Goal: Navigation & Orientation: Find specific page/section

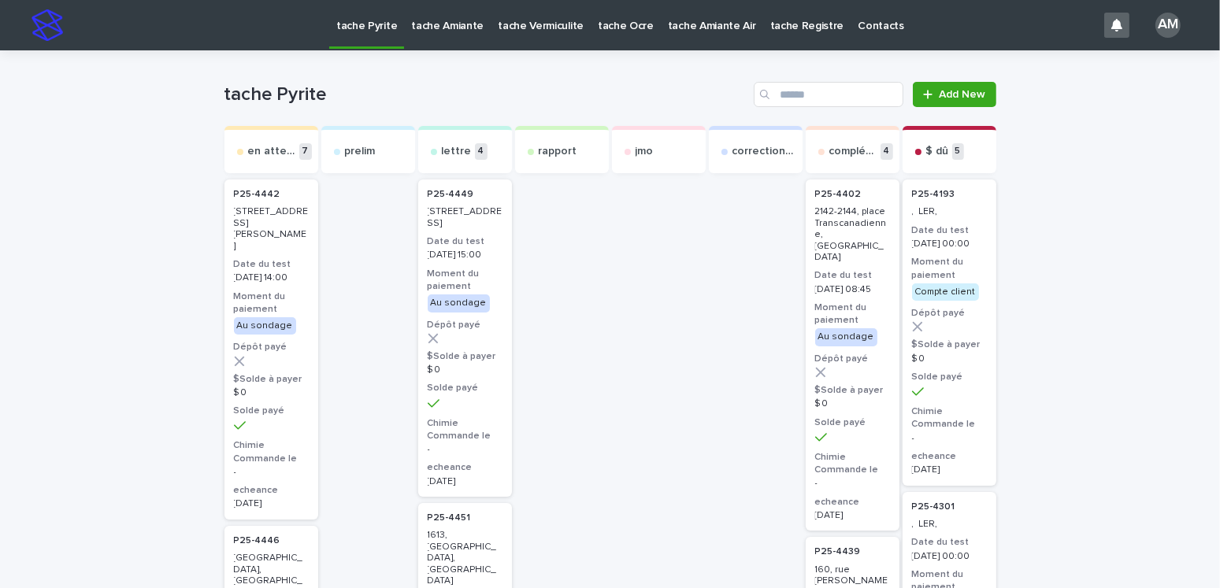
scroll to position [158, 0]
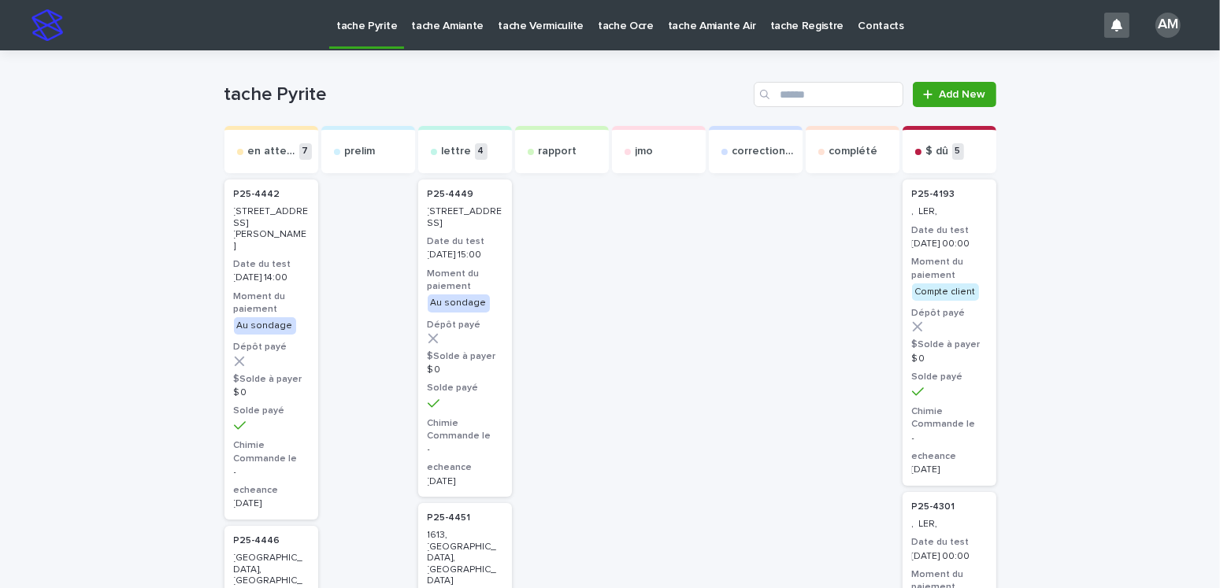
click at [433, 27] on p "tache Amiante" at bounding box center [447, 16] width 72 height 33
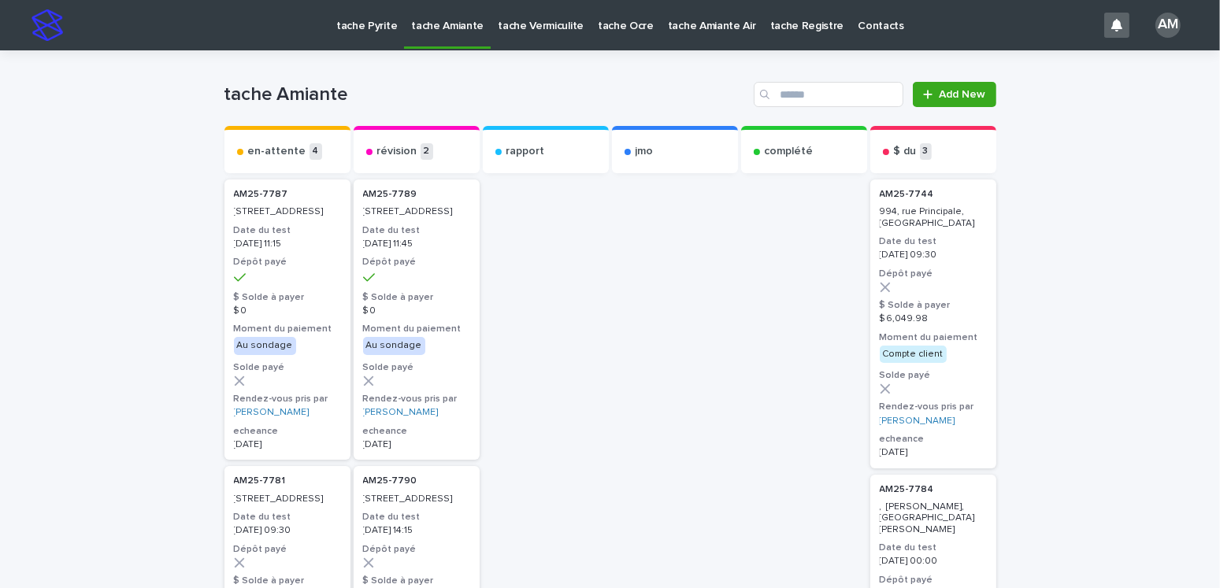
click at [526, 23] on p "tache Vermiculite" at bounding box center [541, 16] width 86 height 33
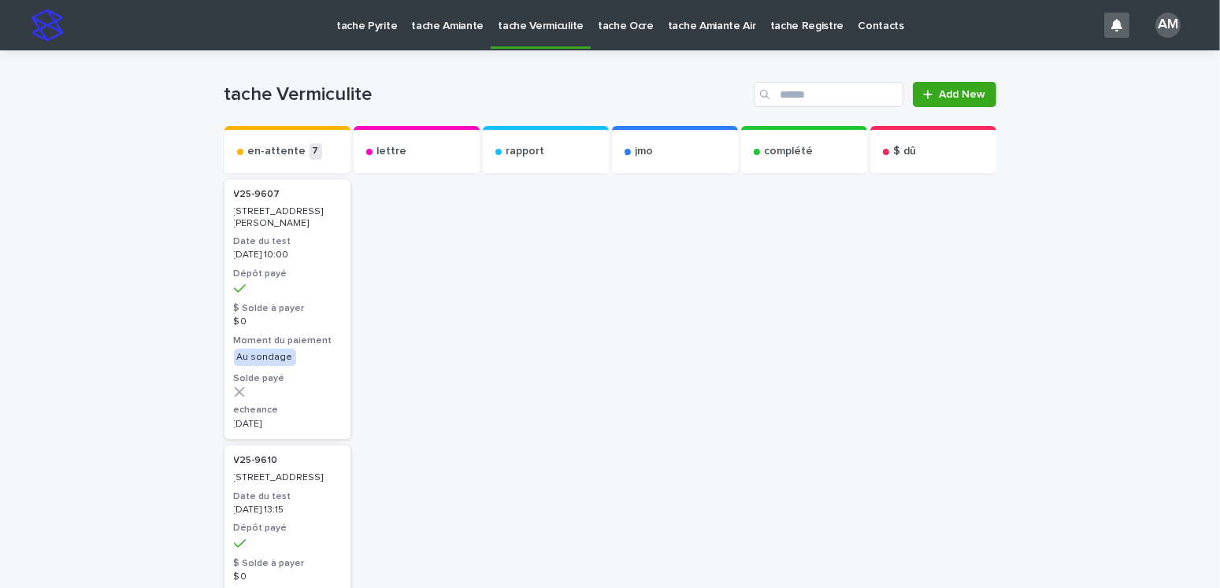
click at [444, 14] on p "tache Amiante" at bounding box center [447, 16] width 72 height 33
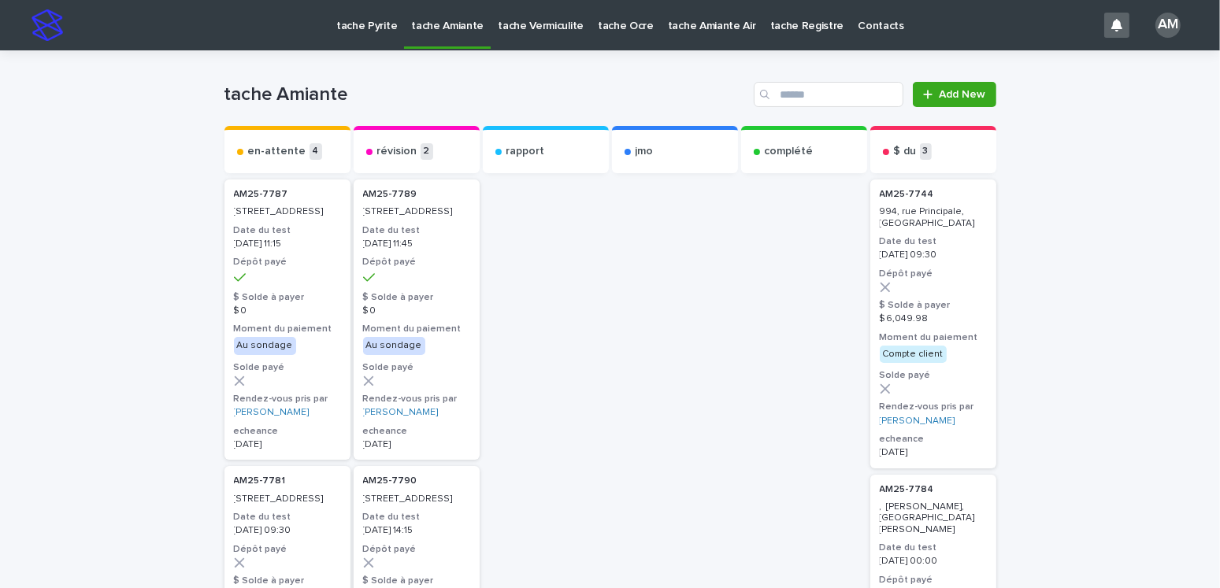
click at [358, 21] on p "tache Pyrite" at bounding box center [366, 16] width 61 height 33
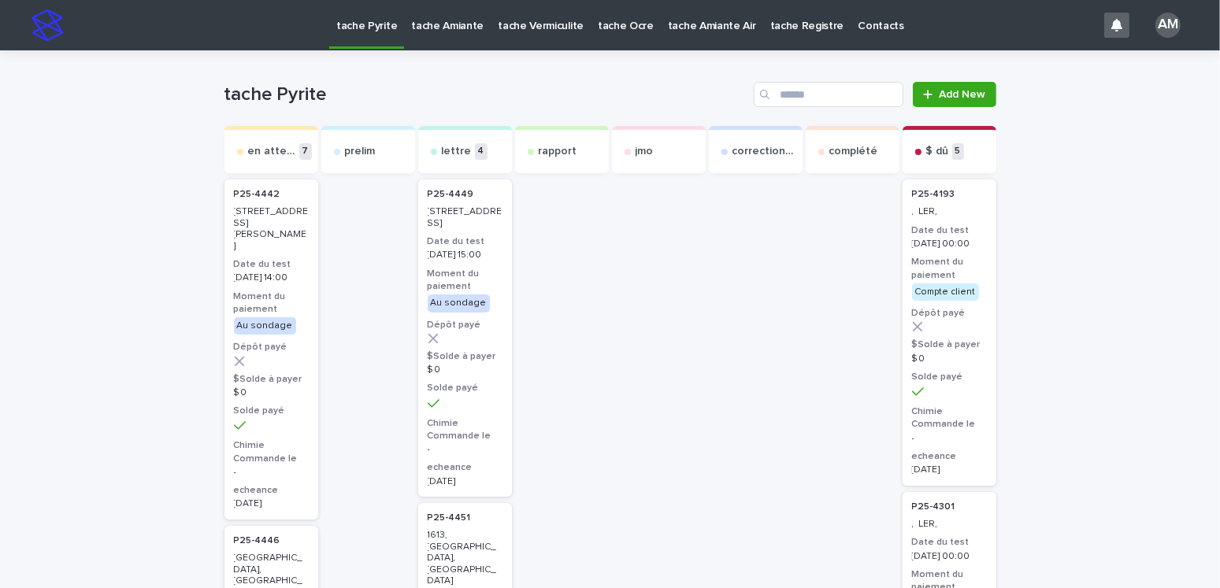
click at [670, 17] on p "tache Amiante Air" at bounding box center [712, 16] width 88 height 33
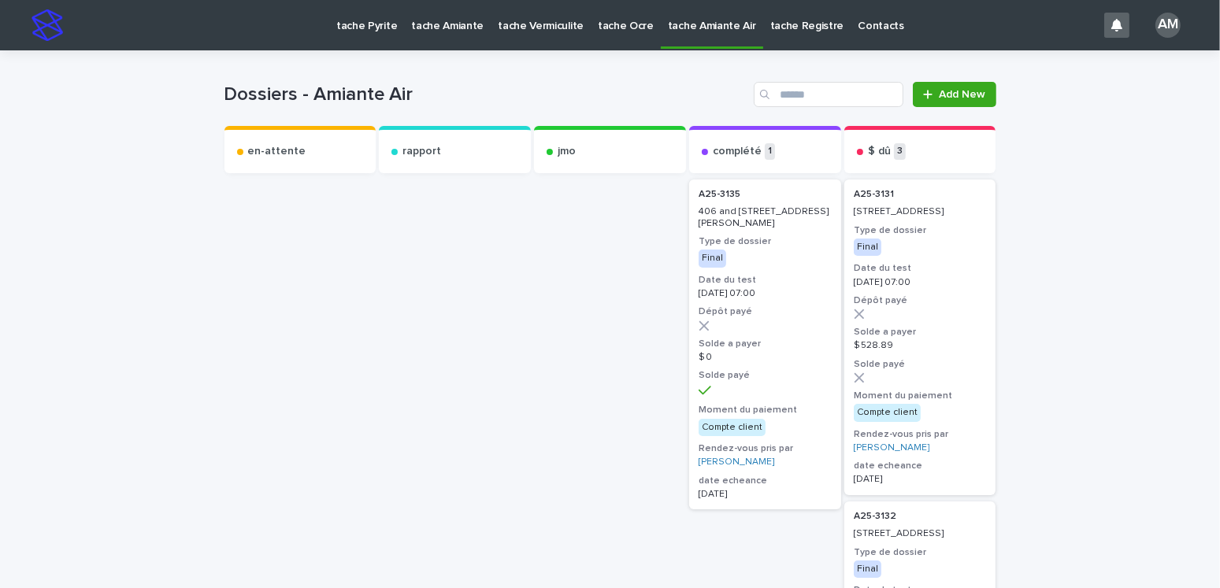
click at [598, 23] on p "tache Ocre" at bounding box center [626, 16] width 56 height 33
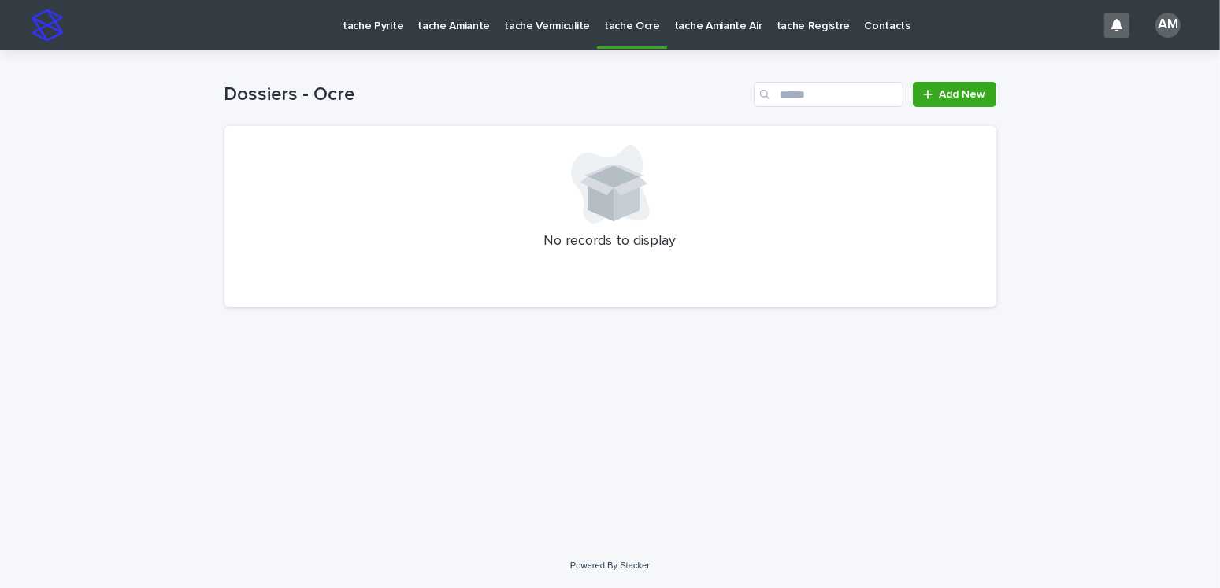
click at [531, 22] on p "tache Vermiculite" at bounding box center [547, 16] width 86 height 33
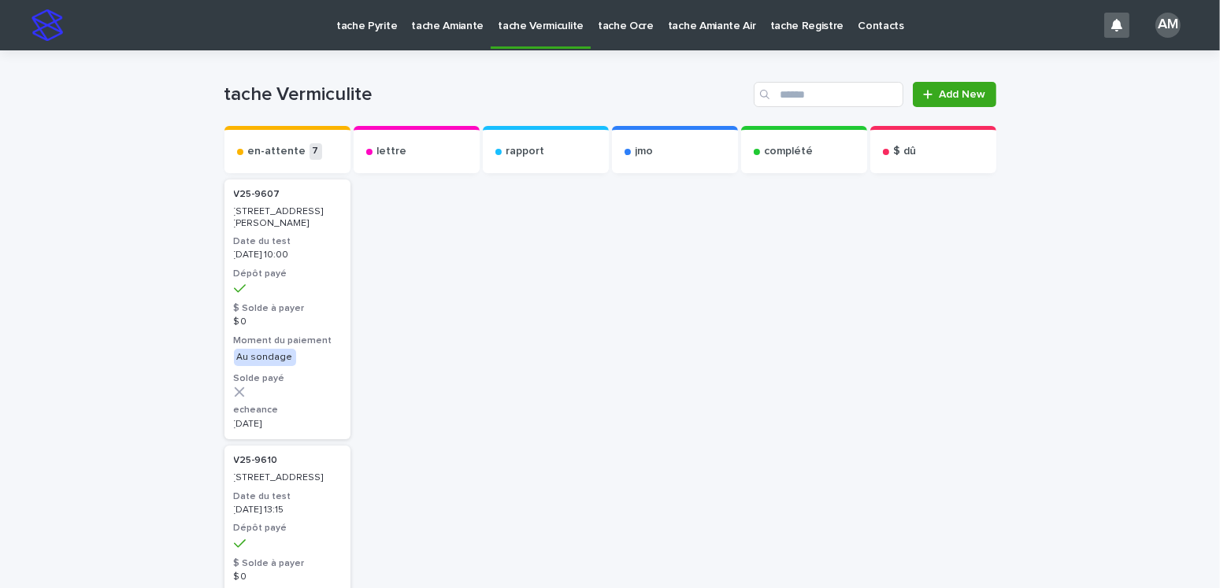
click at [425, 26] on p "tache Amiante" at bounding box center [447, 16] width 72 height 33
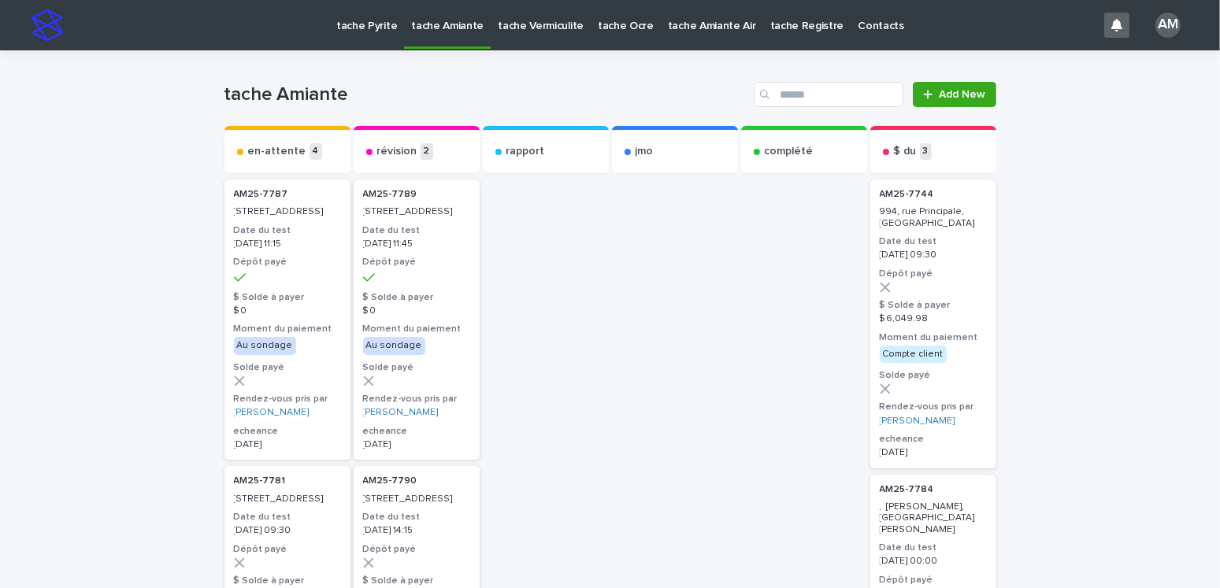
click at [516, 32] on p "tache Vermiculite" at bounding box center [541, 16] width 86 height 33
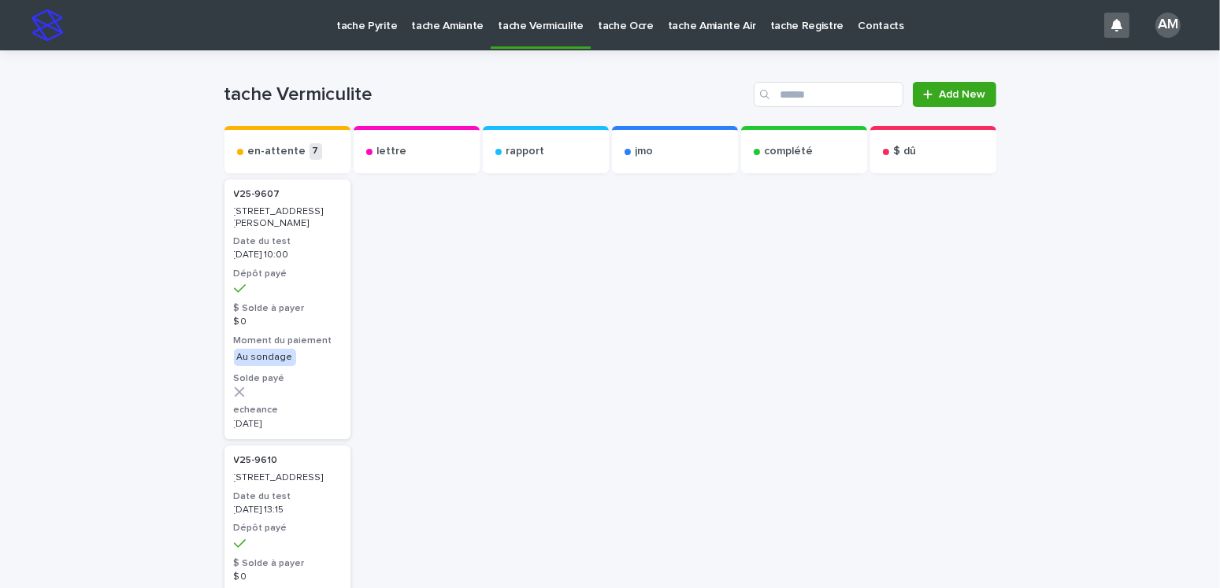
click at [377, 25] on p "tache Pyrite" at bounding box center [366, 16] width 61 height 33
